Goal: Task Accomplishment & Management: Use online tool/utility

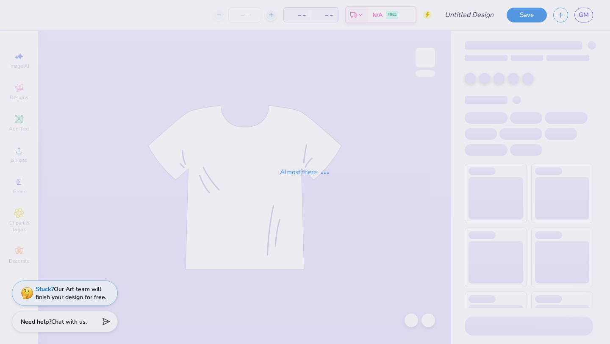
type input "Psi U Oktoberfest"
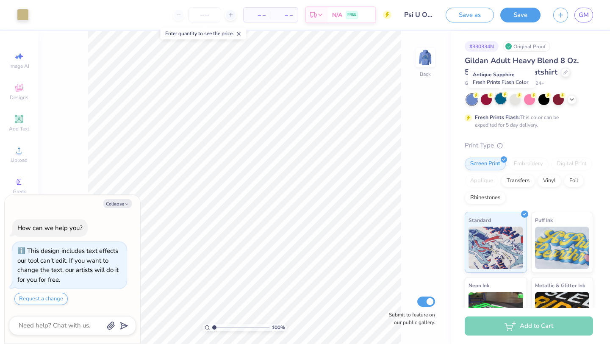
click at [504, 97] on div at bounding box center [500, 98] width 11 height 11
click at [522, 101] on div at bounding box center [529, 99] width 127 height 11
click at [529, 101] on div at bounding box center [529, 98] width 11 height 11
click at [569, 100] on icon at bounding box center [572, 98] width 7 height 7
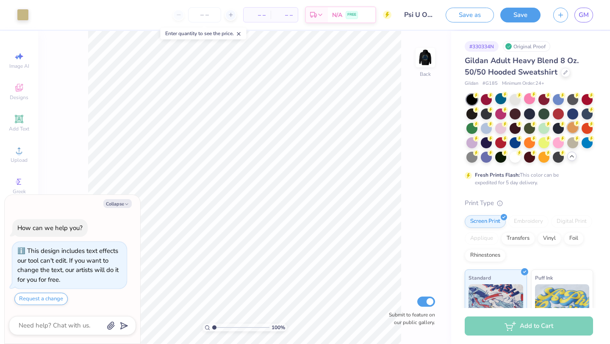
click at [569, 128] on div at bounding box center [572, 127] width 11 height 11
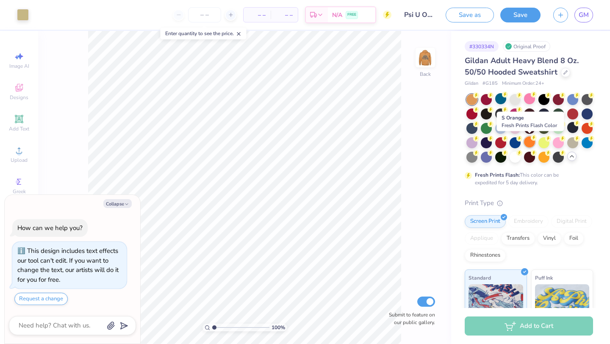
click at [526, 144] on div at bounding box center [529, 141] width 11 height 11
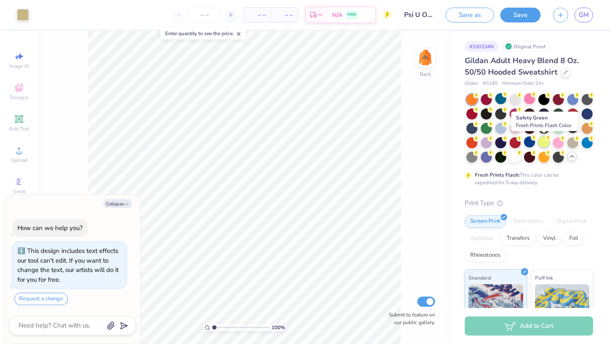
click at [545, 144] on div at bounding box center [543, 141] width 11 height 11
click at [571, 146] on div at bounding box center [572, 141] width 11 height 11
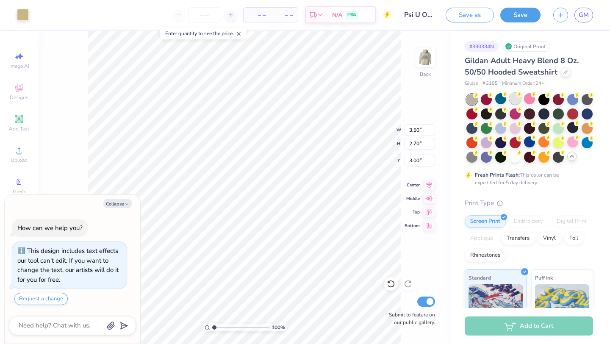
click at [514, 103] on div at bounding box center [515, 98] width 11 height 11
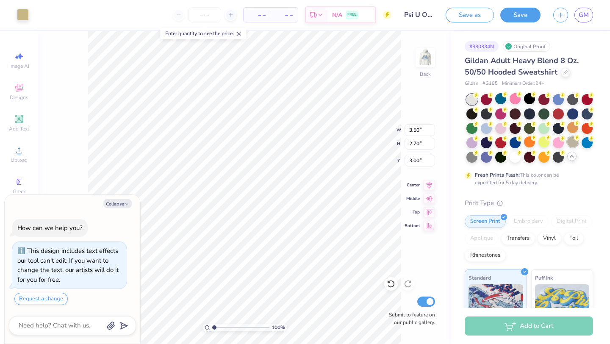
click at [568, 142] on div at bounding box center [572, 141] width 11 height 11
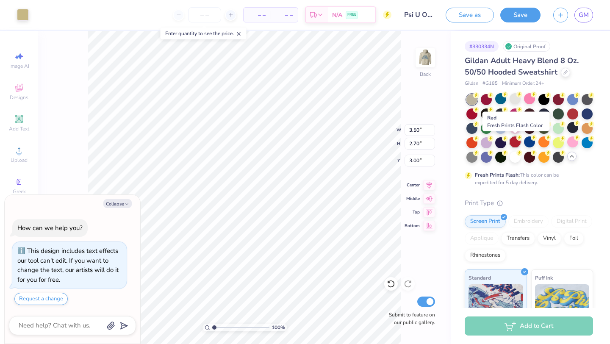
click at [515, 145] on div at bounding box center [515, 141] width 11 height 11
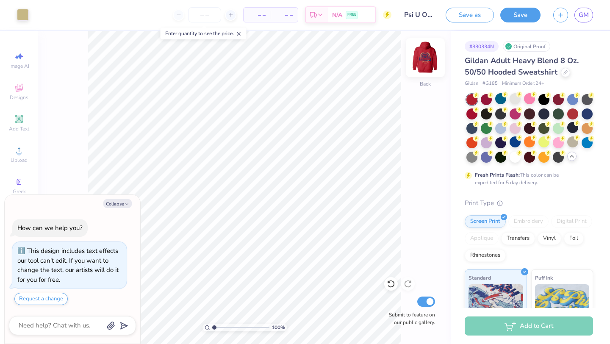
click at [425, 59] on img at bounding box center [425, 58] width 34 height 34
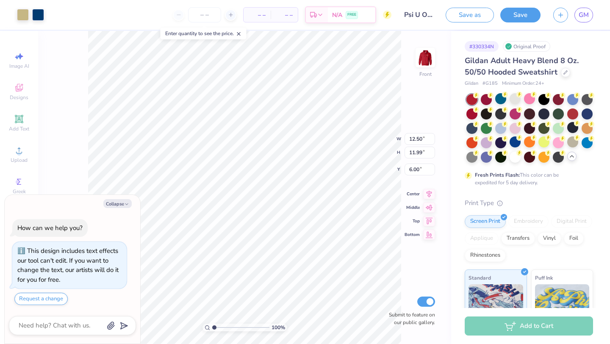
type textarea "x"
type input "6.25"
click at [573, 156] on icon at bounding box center [572, 156] width 7 height 7
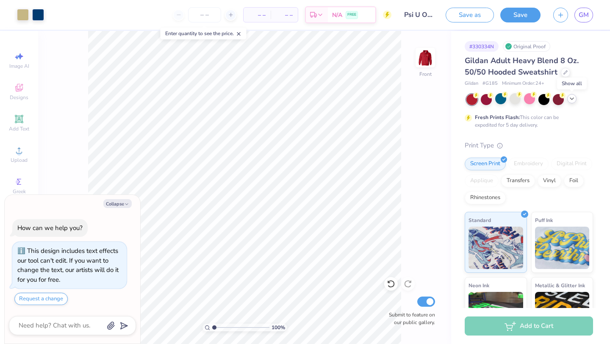
click at [574, 101] on icon at bounding box center [572, 98] width 7 height 7
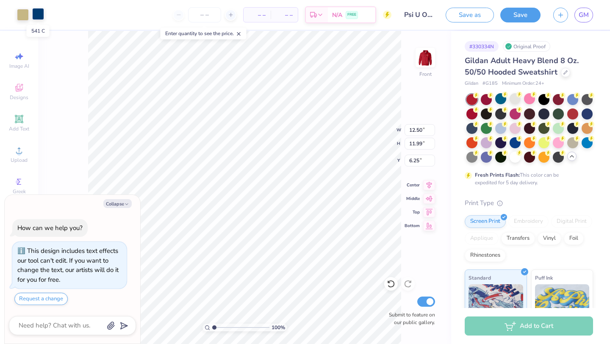
click at [37, 16] on div at bounding box center [38, 14] width 12 height 12
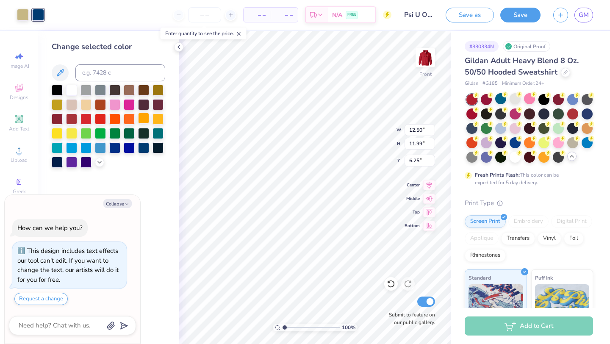
click at [143, 118] on div at bounding box center [143, 118] width 11 height 11
click at [127, 92] on div at bounding box center [129, 89] width 11 height 11
click at [144, 89] on div at bounding box center [143, 89] width 11 height 11
click at [157, 117] on div at bounding box center [158, 118] width 11 height 11
click at [146, 118] on div at bounding box center [143, 118] width 11 height 11
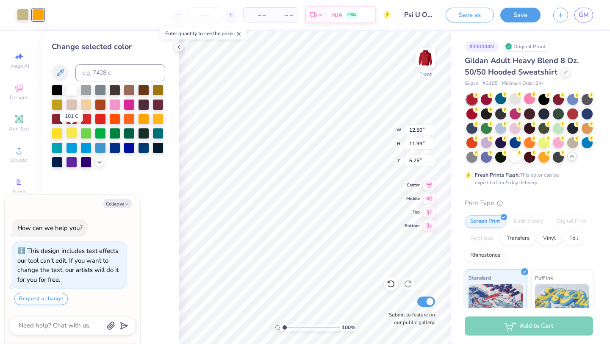
click at [70, 133] on div at bounding box center [71, 132] width 11 height 11
click at [58, 133] on div at bounding box center [57, 132] width 11 height 11
click at [60, 109] on div at bounding box center [57, 103] width 11 height 11
type textarea "x"
click at [93, 77] on input at bounding box center [120, 72] width 90 height 17
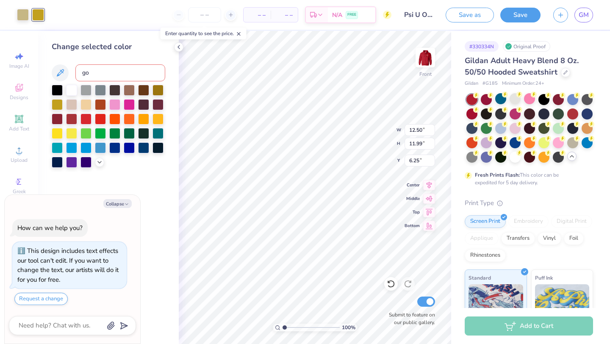
type input "g"
click at [58, 90] on div at bounding box center [57, 89] width 11 height 11
type textarea "x"
type input "9.29"
type input "2.44"
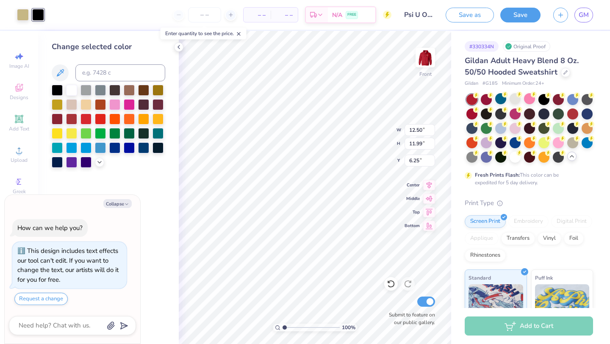
type input "12.24"
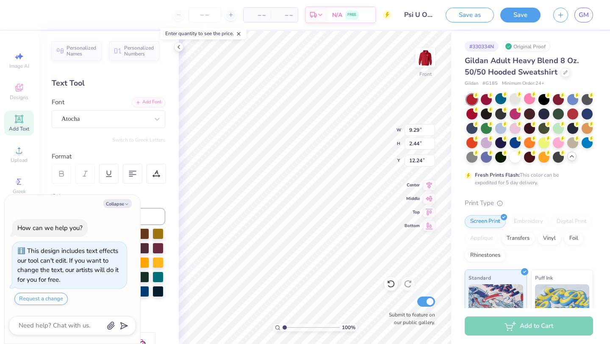
click at [145, 192] on div "Color" at bounding box center [109, 197] width 114 height 10
click at [124, 203] on icon "button" at bounding box center [126, 204] width 5 height 5
type textarea "x"
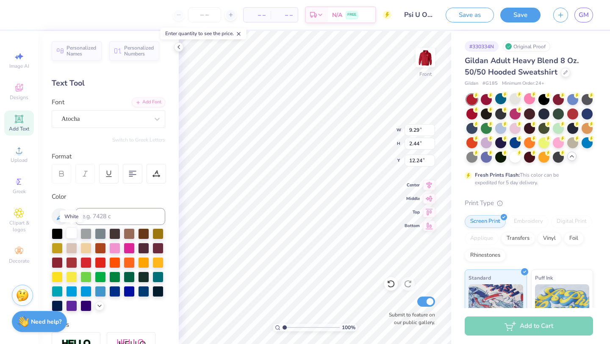
click at [69, 232] on div at bounding box center [71, 233] width 11 height 11
click at [39, 11] on div at bounding box center [38, 14] width 12 height 12
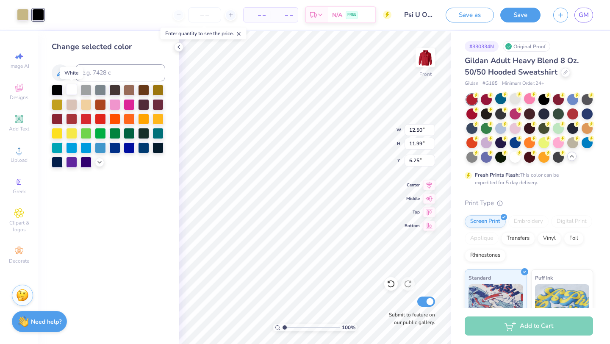
click at [75, 91] on div at bounding box center [71, 89] width 11 height 11
click at [429, 62] on img at bounding box center [425, 58] width 34 height 34
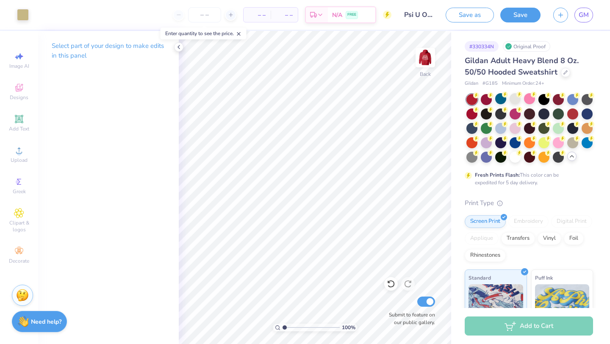
click at [429, 62] on img at bounding box center [425, 57] width 17 height 17
click at [177, 50] on icon at bounding box center [178, 47] width 7 height 7
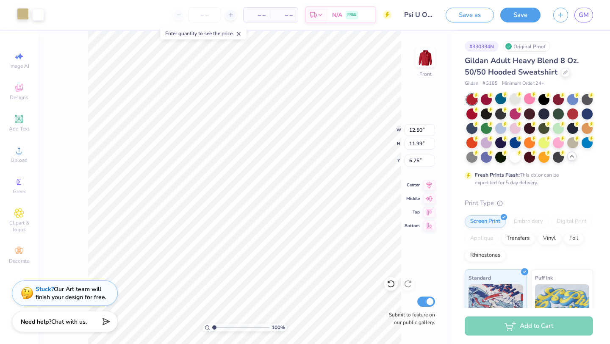
click at [21, 18] on div at bounding box center [23, 14] width 12 height 12
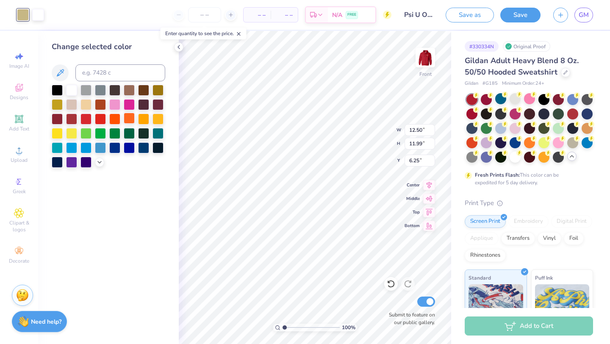
click at [130, 120] on div at bounding box center [129, 118] width 11 height 11
click at [144, 121] on div at bounding box center [143, 118] width 11 height 11
type input "9.29"
type input "2.44"
type input "12.24"
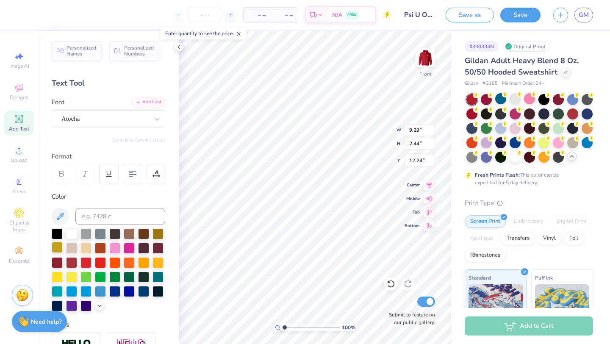
click at [56, 247] on div at bounding box center [57, 247] width 11 height 11
click at [114, 261] on div at bounding box center [114, 261] width 11 height 11
click at [133, 261] on div at bounding box center [129, 261] width 11 height 11
click at [147, 264] on div at bounding box center [143, 261] width 11 height 11
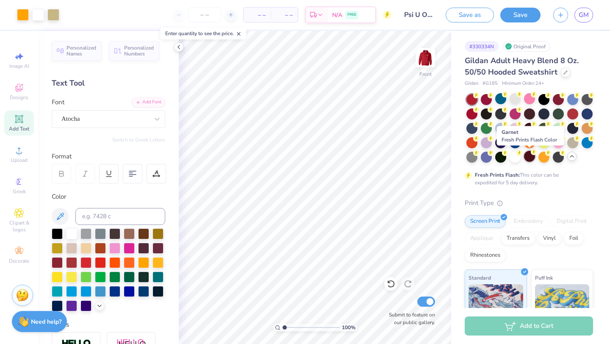
click at [530, 157] on div at bounding box center [529, 156] width 11 height 11
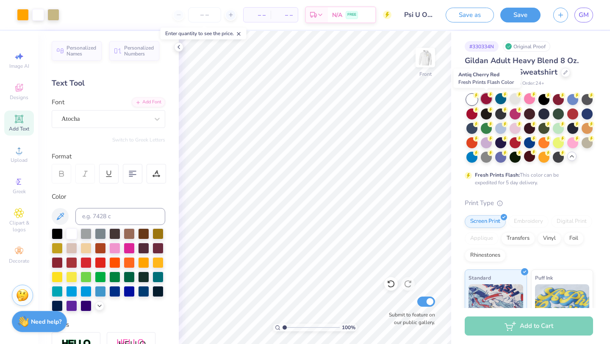
click at [485, 102] on div at bounding box center [486, 98] width 11 height 11
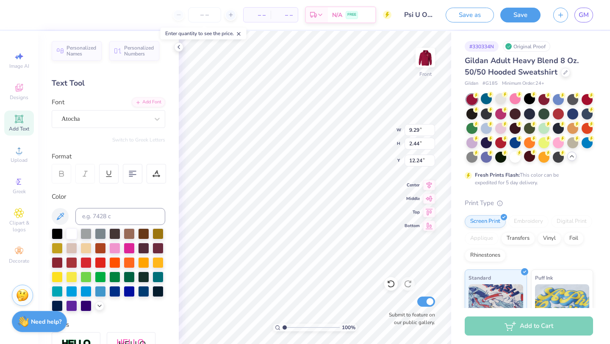
type input "12.50"
type input "11.99"
type input "6.25"
click at [468, 116] on div at bounding box center [471, 113] width 11 height 11
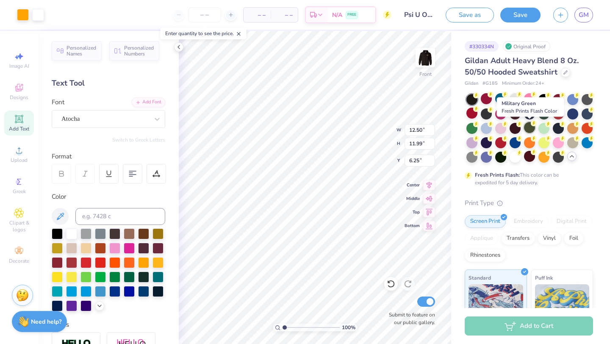
click at [527, 128] on div at bounding box center [529, 127] width 11 height 11
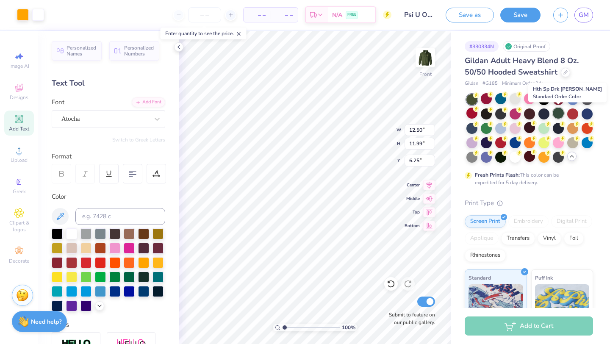
click at [557, 116] on div at bounding box center [558, 113] width 11 height 11
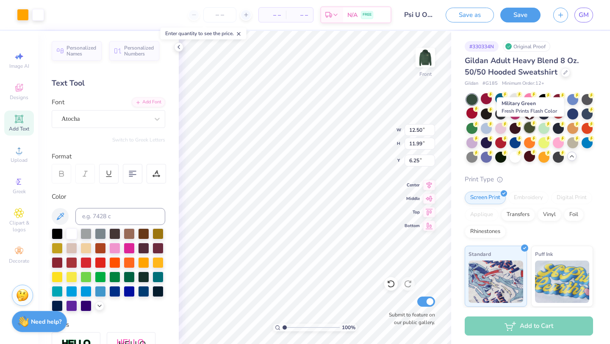
click at [528, 126] on div at bounding box center [529, 127] width 11 height 11
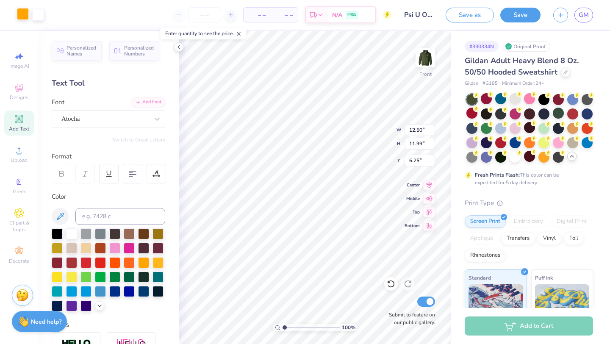
click at [22, 14] on div at bounding box center [23, 14] width 12 height 12
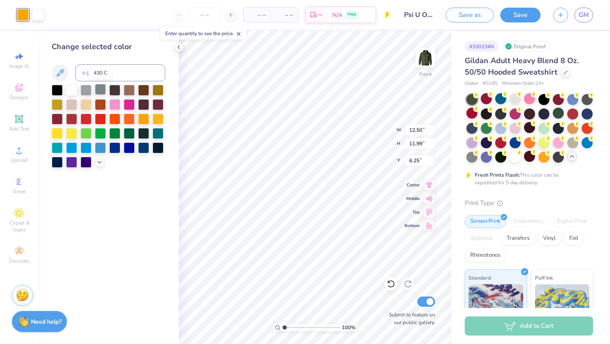
click at [100, 90] on div at bounding box center [100, 89] width 11 height 11
click at [155, 92] on div at bounding box center [158, 89] width 11 height 11
click at [145, 90] on div at bounding box center [143, 89] width 11 height 11
click at [37, 14] on div at bounding box center [38, 14] width 12 height 12
click at [128, 93] on div at bounding box center [129, 89] width 11 height 11
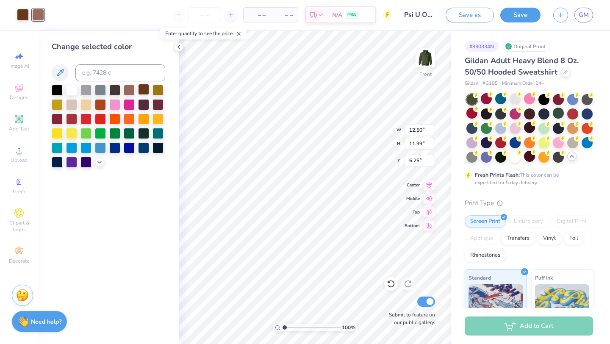
click at [139, 92] on div at bounding box center [143, 89] width 11 height 11
click at [159, 89] on div at bounding box center [158, 89] width 11 height 11
click at [160, 102] on div at bounding box center [158, 103] width 11 height 11
click at [159, 122] on div at bounding box center [158, 118] width 11 height 11
click at [138, 119] on div at bounding box center [143, 118] width 11 height 11
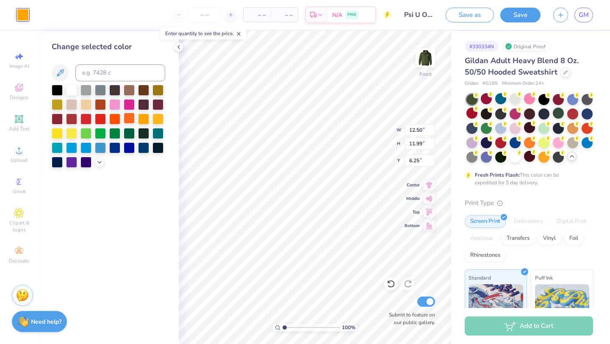
click at [125, 119] on div at bounding box center [129, 118] width 11 height 11
type input "9.29"
type input "2.44"
type input "12.24"
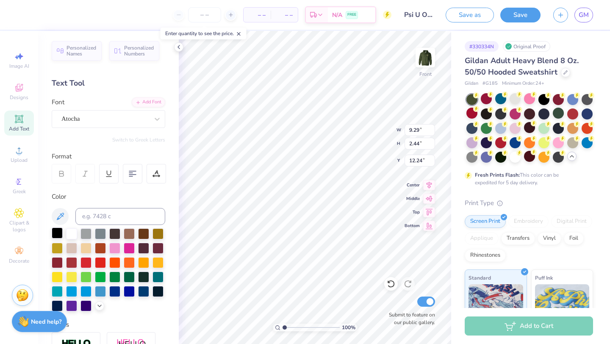
click at [56, 231] on div at bounding box center [57, 233] width 11 height 11
click at [71, 233] on div at bounding box center [71, 233] width 11 height 11
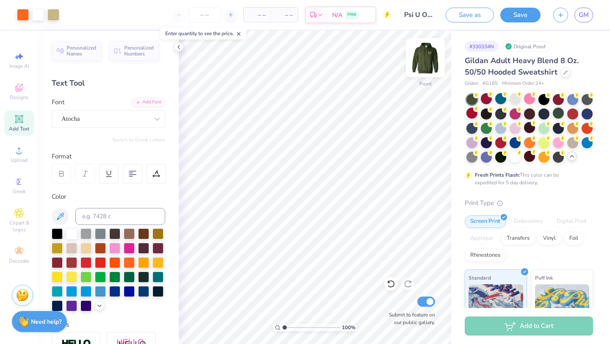
click at [429, 56] on img at bounding box center [425, 58] width 34 height 34
click at [430, 56] on img at bounding box center [425, 58] width 34 height 34
click at [430, 56] on img at bounding box center [425, 57] width 17 height 17
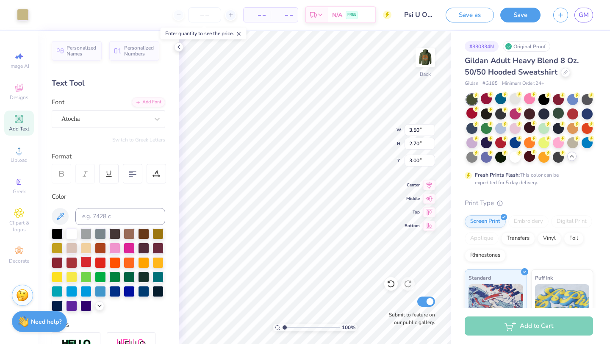
click at [83, 261] on div at bounding box center [85, 261] width 11 height 11
click at [89, 262] on div at bounding box center [85, 261] width 11 height 11
click at [25, 14] on div at bounding box center [23, 14] width 12 height 12
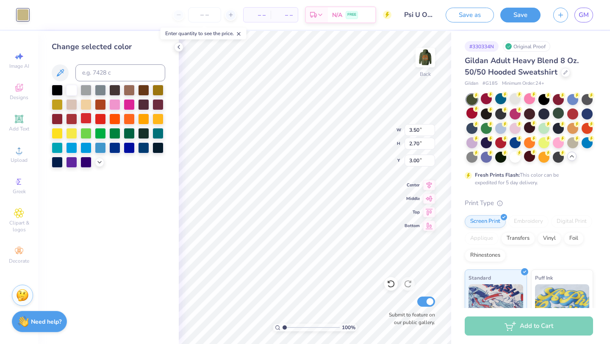
click at [89, 118] on div at bounding box center [85, 118] width 11 height 11
click at [426, 57] on img at bounding box center [425, 58] width 34 height 34
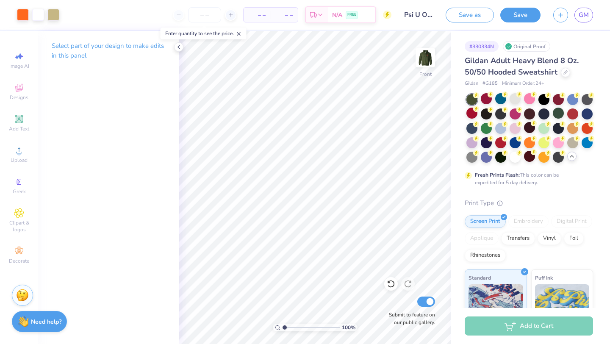
click at [426, 57] on img at bounding box center [425, 57] width 17 height 17
click at [24, 14] on div at bounding box center [23, 14] width 12 height 12
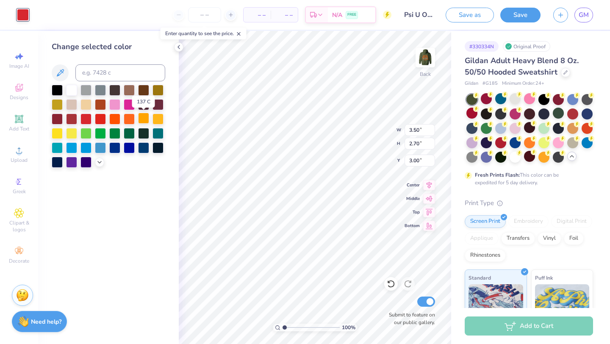
click at [142, 121] on div at bounding box center [143, 118] width 11 height 11
click at [423, 53] on img at bounding box center [425, 58] width 34 height 34
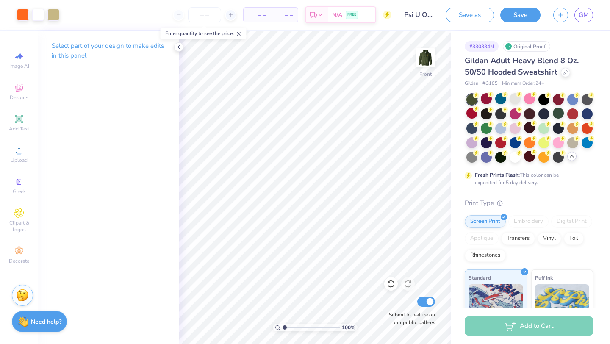
click at [423, 53] on img at bounding box center [425, 57] width 17 height 17
click at [177, 45] on icon at bounding box center [178, 47] width 7 height 7
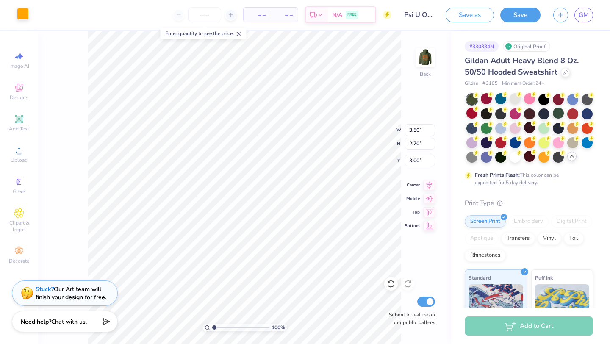
click at [22, 18] on div at bounding box center [23, 14] width 12 height 12
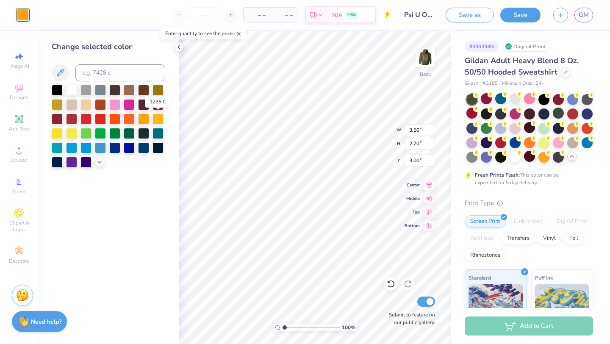
click at [168, 122] on div "Change selected color" at bounding box center [108, 187] width 141 height 313
click at [154, 117] on div at bounding box center [158, 118] width 11 height 11
click at [59, 130] on div at bounding box center [57, 132] width 11 height 11
click at [129, 118] on div at bounding box center [129, 118] width 11 height 11
click at [442, 59] on div at bounding box center [425, 57] width 39 height 39
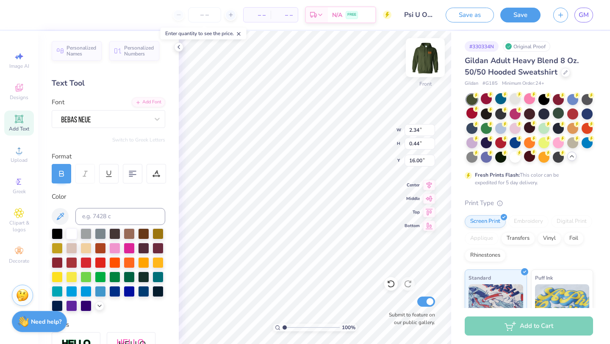
type input "16.00"
click at [420, 47] on img at bounding box center [425, 58] width 34 height 34
click at [422, 52] on img at bounding box center [425, 58] width 34 height 34
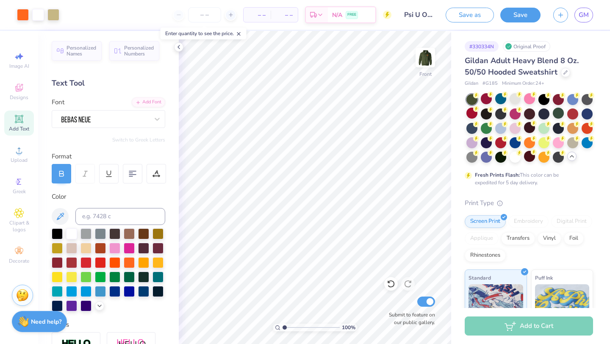
click at [422, 52] on img at bounding box center [425, 57] width 17 height 17
click at [72, 236] on div at bounding box center [71, 233] width 11 height 11
click at [12, 56] on div "Image AI" at bounding box center [19, 60] width 30 height 25
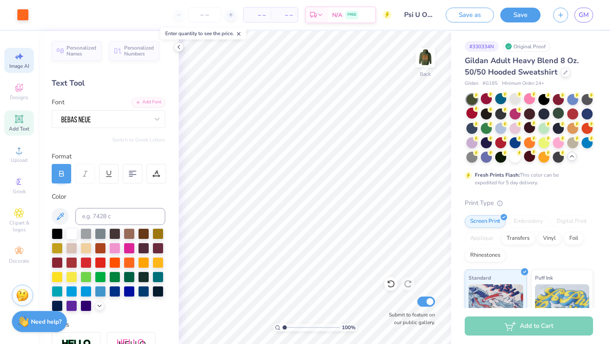
select select "4"
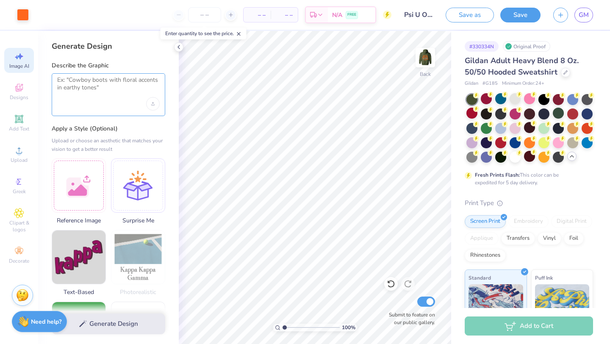
click at [135, 91] on textarea at bounding box center [108, 86] width 103 height 21
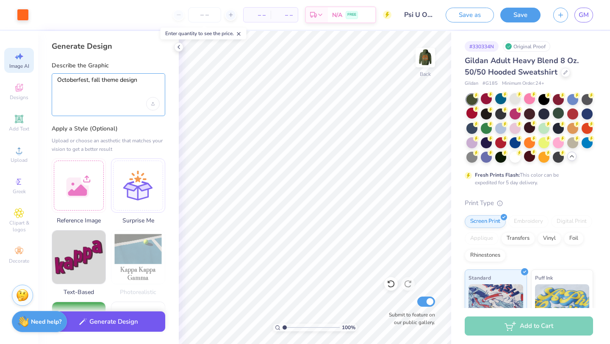
type textarea "Octoberfest, fall theme design"
click at [120, 324] on button "Generate Design" at bounding box center [109, 321] width 114 height 21
